Goal: Transaction & Acquisition: Purchase product/service

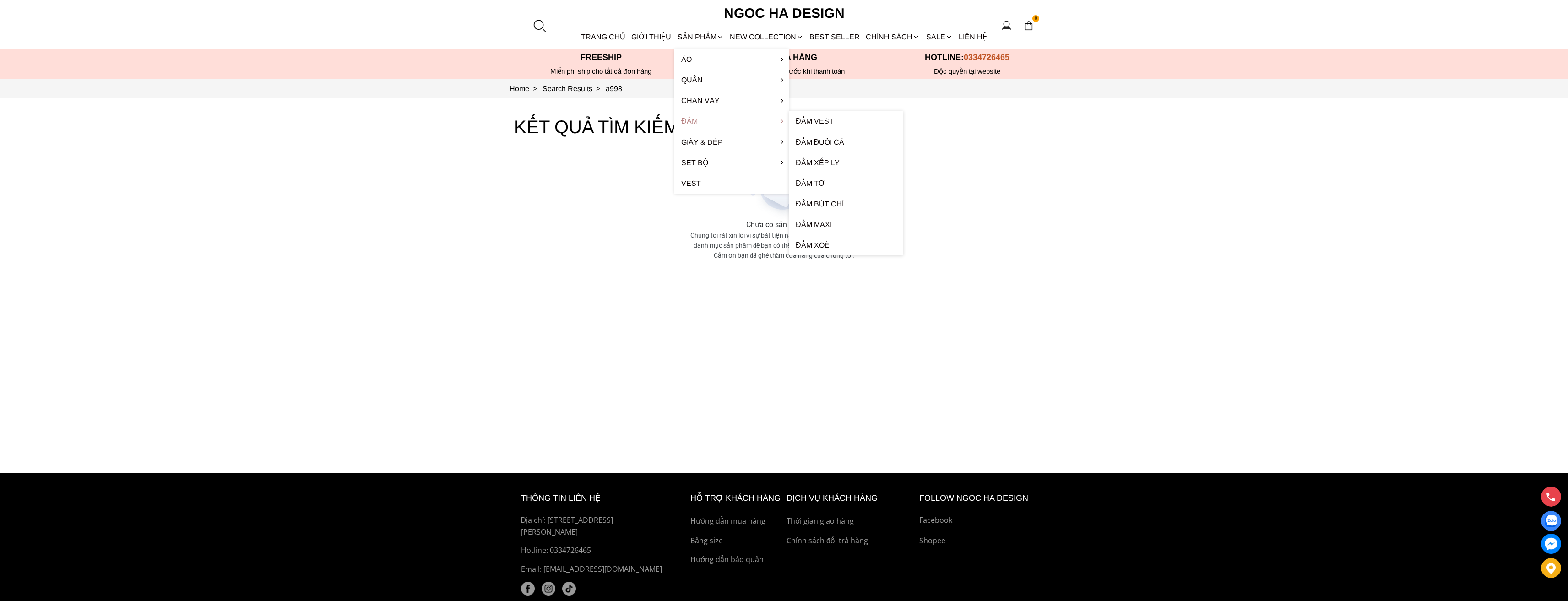
click at [703, 123] on link "Đầm" at bounding box center [732, 121] width 114 height 21
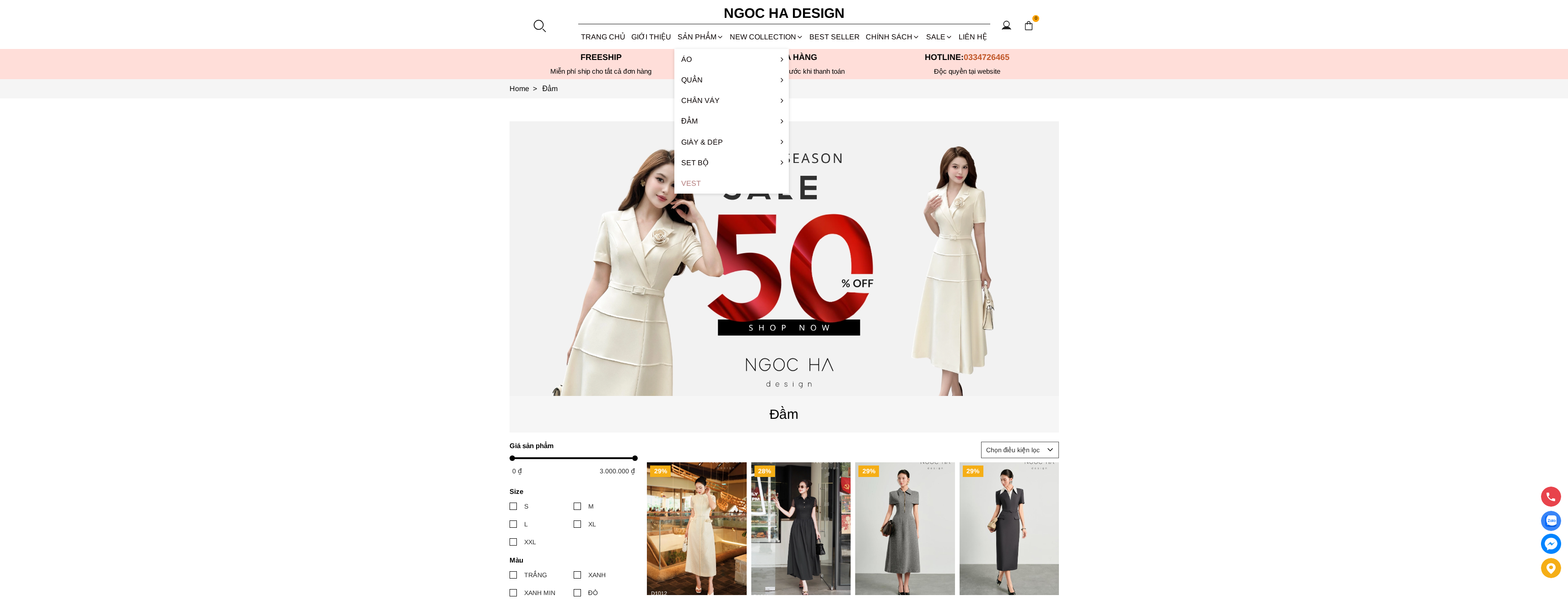
click at [734, 173] on link "Vest" at bounding box center [732, 183] width 114 height 21
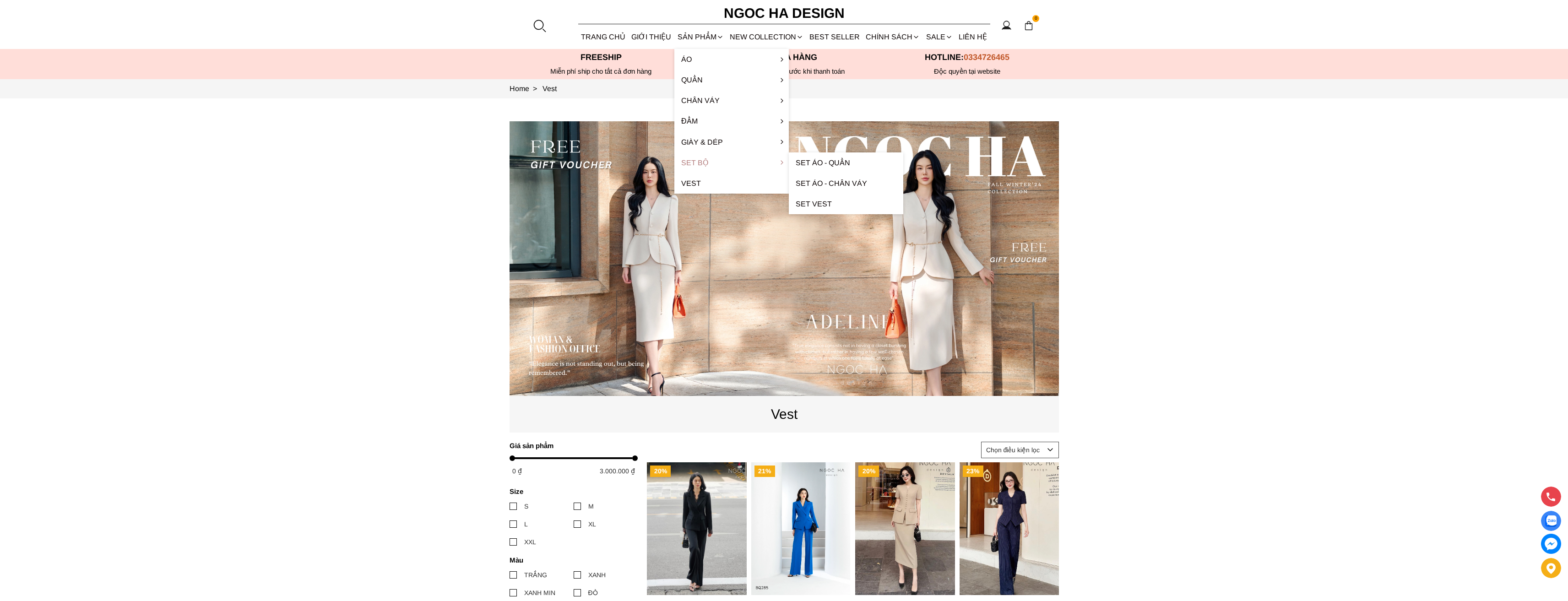
click at [707, 162] on link "Set Bộ" at bounding box center [732, 162] width 114 height 21
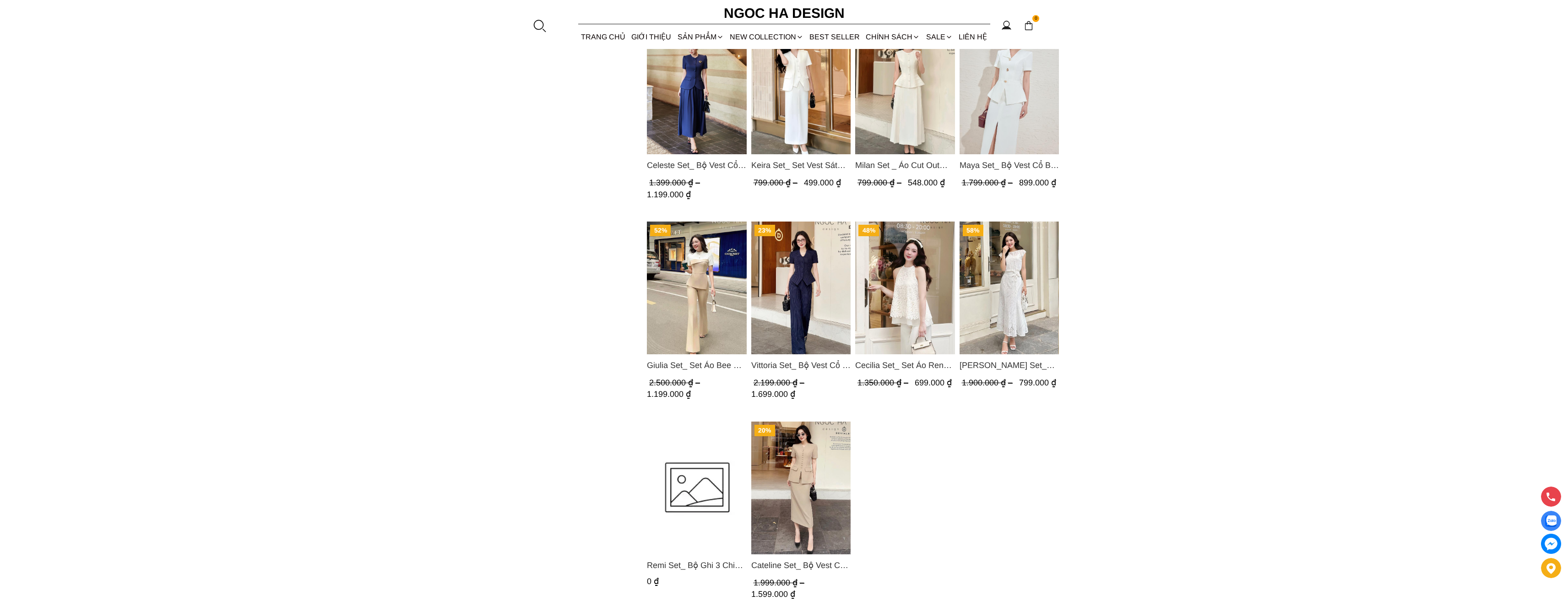
scroll to position [732, 0]
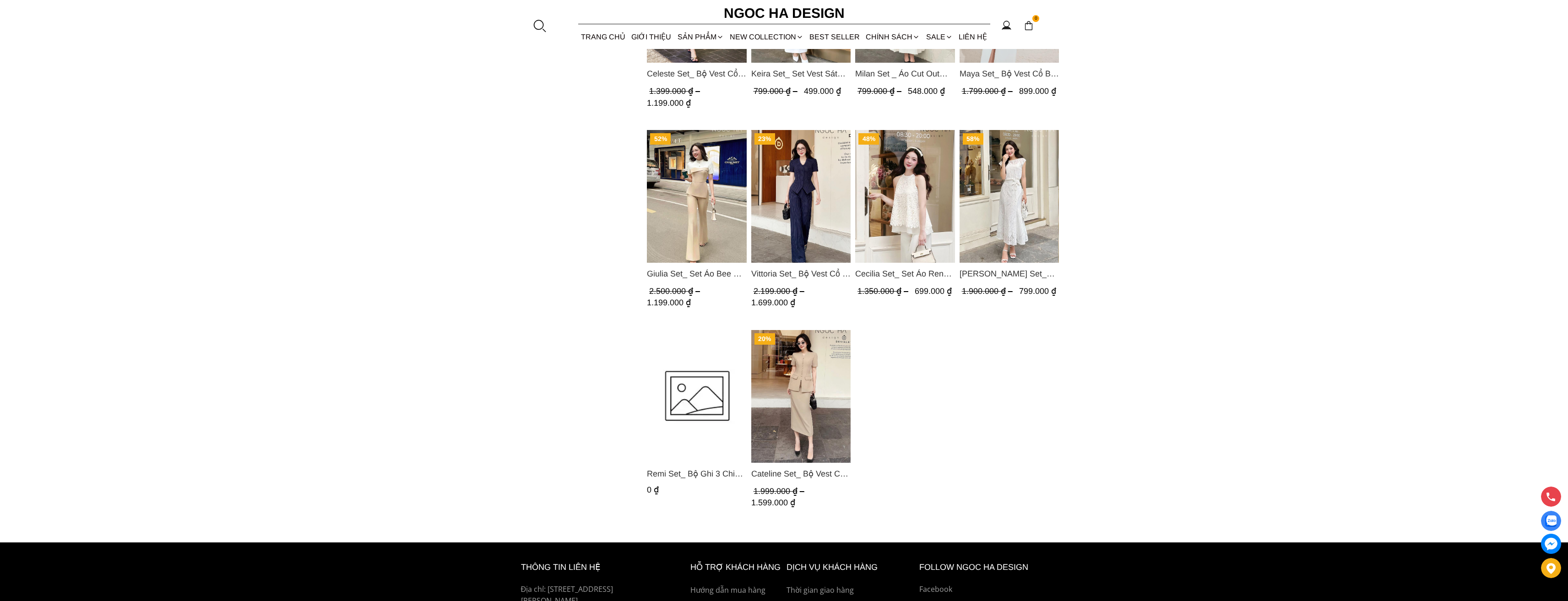
click at [688, 387] on img "Product image - Remi Set_ Bộ Ghi 3 Chi Tiết Quần Suông BQ012" at bounding box center [697, 396] width 100 height 133
